Goal: Browse casually

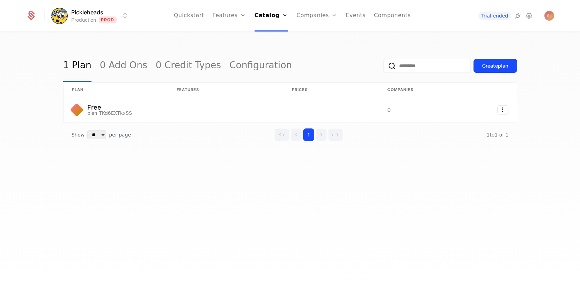
click at [298, 198] on div "1 Plan 0 Add Ons 0 Credit Types Configuration Create plan plan Features Prices …" at bounding box center [290, 164] width 580 height 265
click at [310, 184] on div "1 Plan 0 Add Ons 0 Credit Types Configuration Create plan plan Features Prices …" at bounding box center [290, 164] width 580 height 265
